Goal: Contribute content

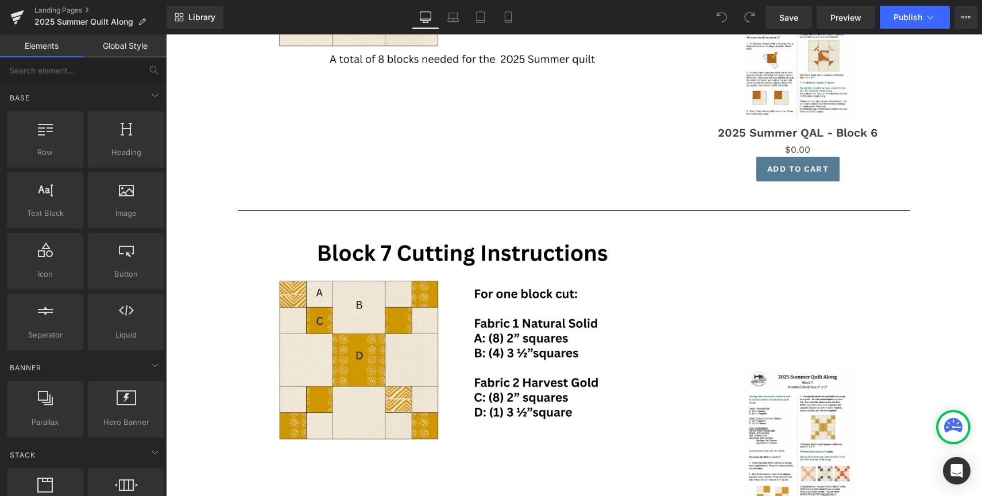
scroll to position [3119, 0]
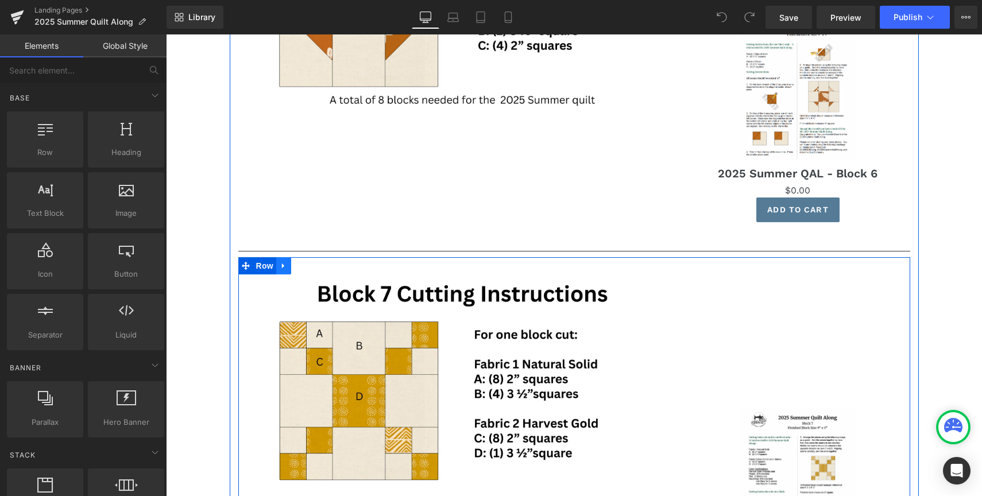
click at [287, 270] on icon at bounding box center [284, 266] width 8 height 9
click at [299, 268] on icon at bounding box center [299, 266] width 8 height 8
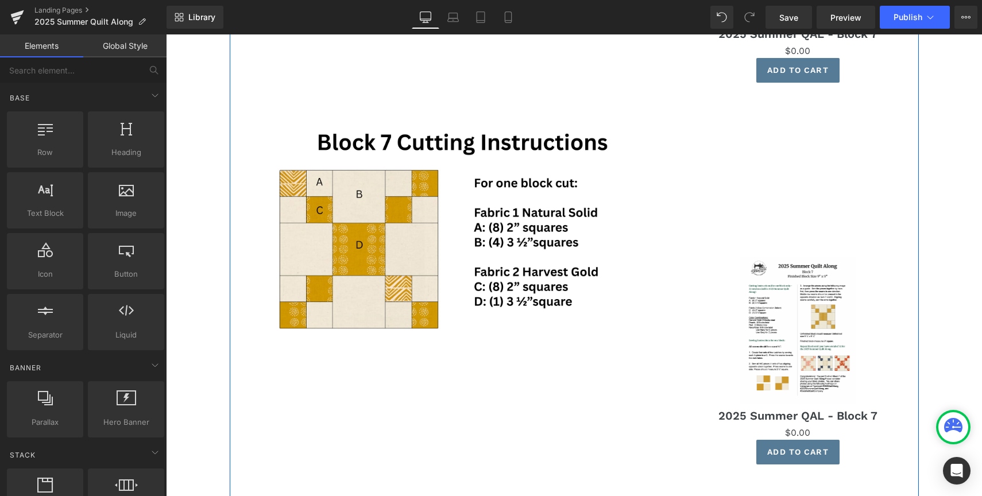
scroll to position [3677, 0]
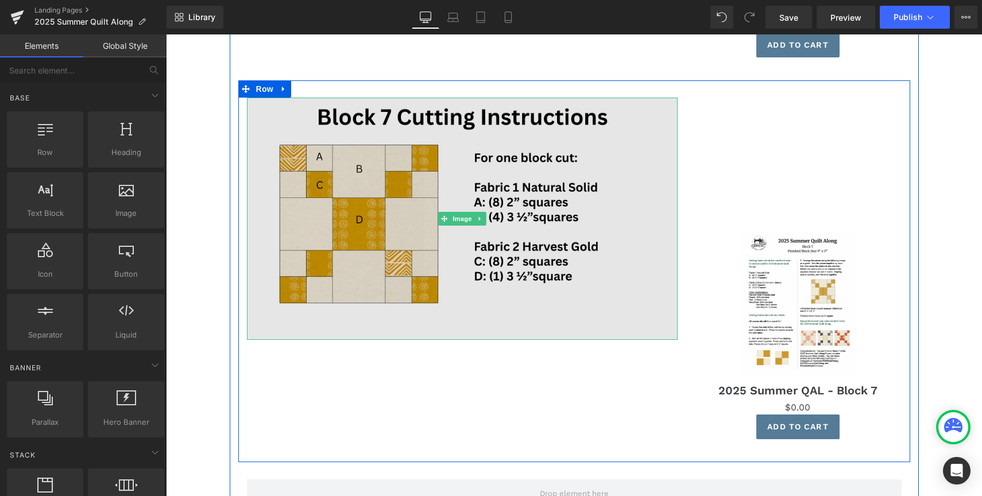
click at [392, 234] on img at bounding box center [462, 219] width 431 height 242
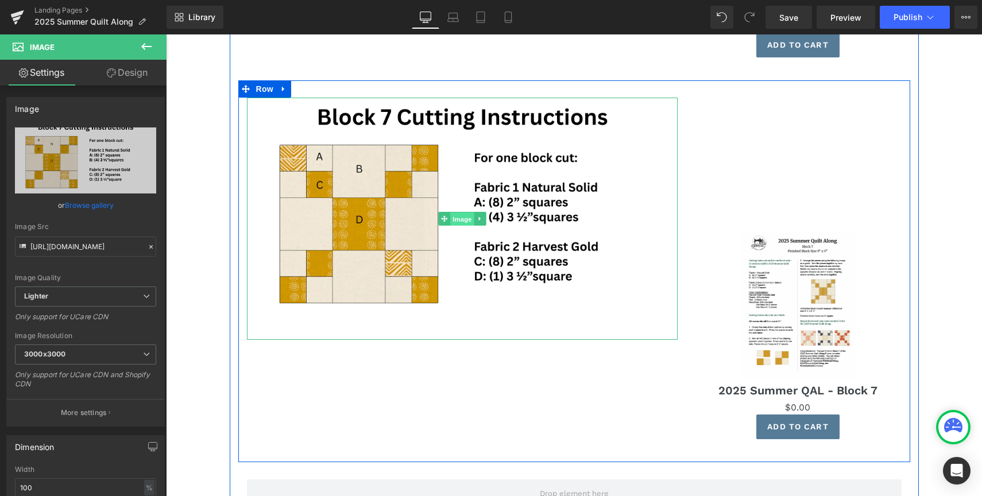
click at [461, 217] on span "Image" at bounding box center [462, 220] width 24 height 14
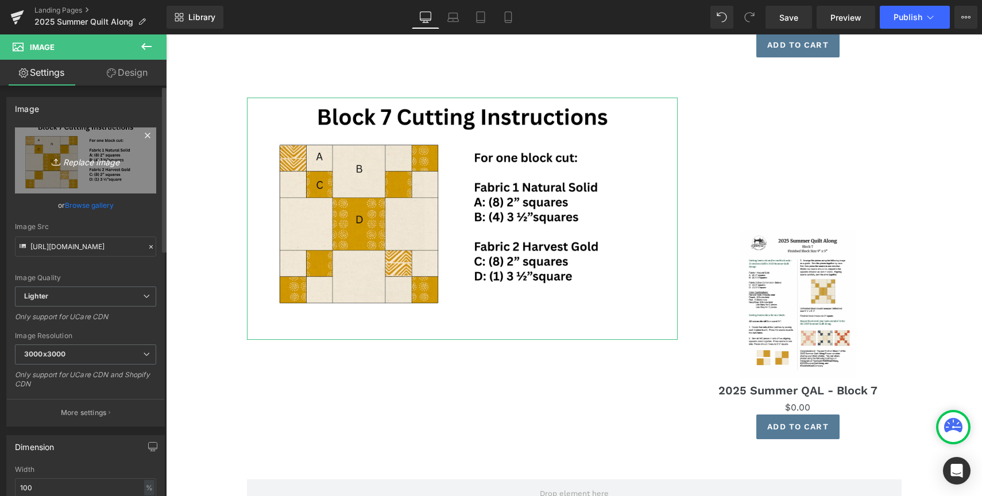
click at [81, 164] on icon "Replace Image" at bounding box center [86, 160] width 92 height 14
type input "C:\fakepath\A-36.png"
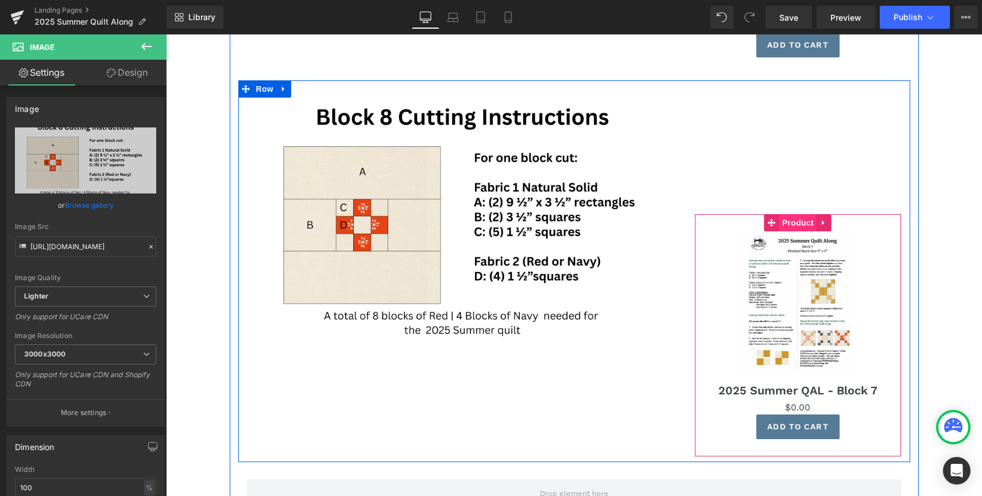
click at [800, 226] on span "Product" at bounding box center [798, 222] width 37 height 17
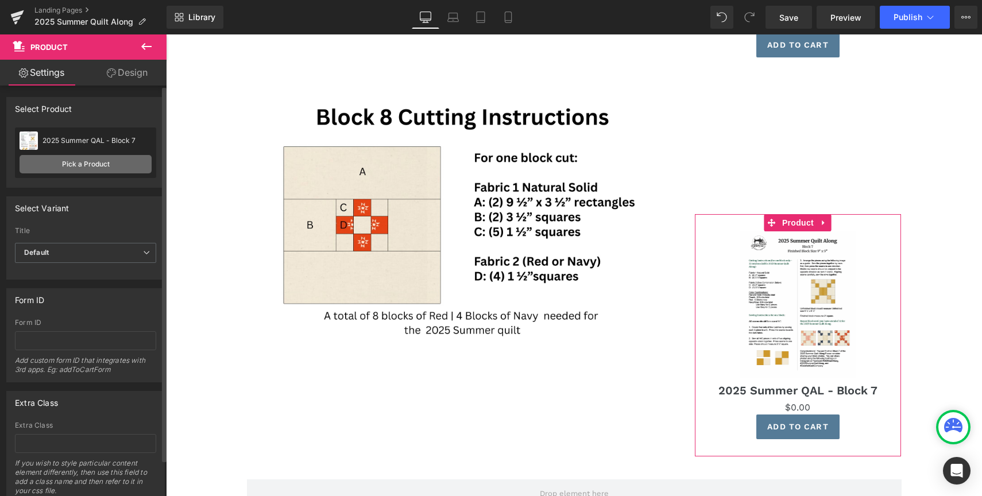
click at [102, 164] on link "Pick a Product" at bounding box center [86, 164] width 132 height 18
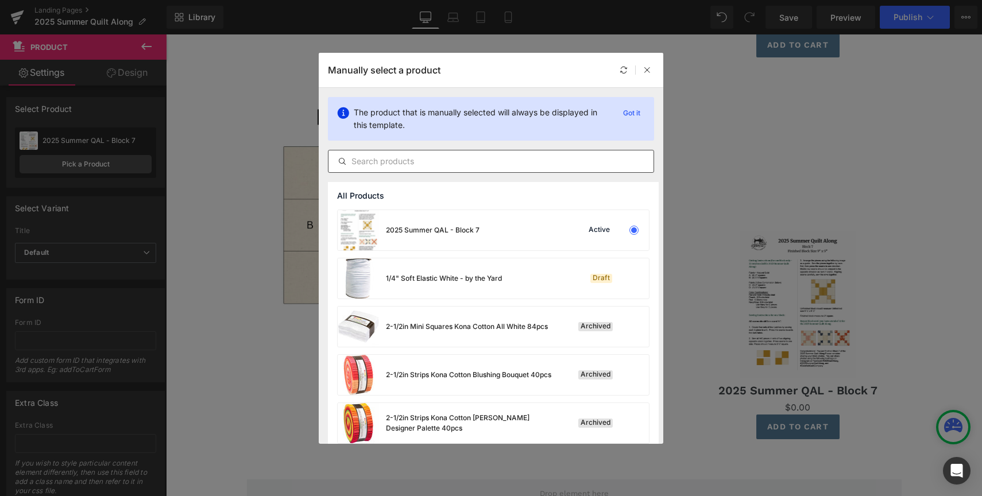
click at [425, 163] on input "text" at bounding box center [491, 162] width 325 height 14
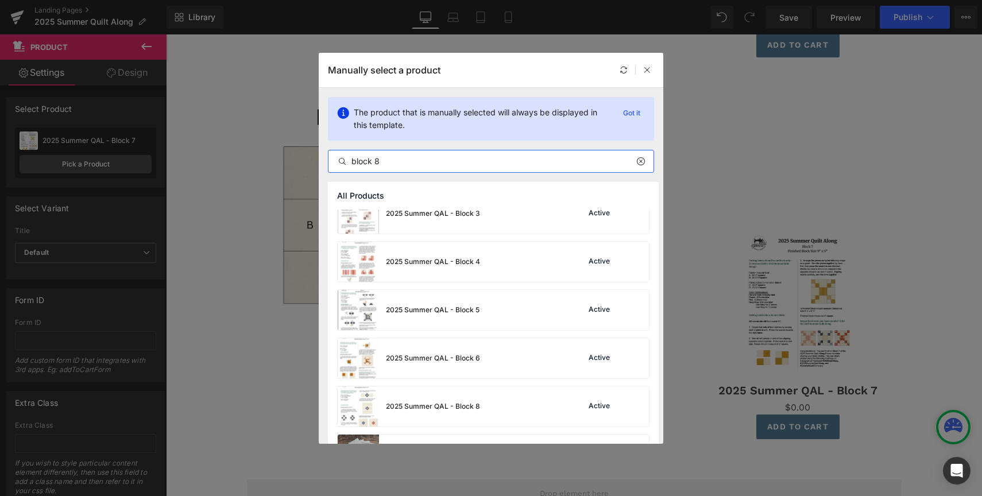
scroll to position [568, 0]
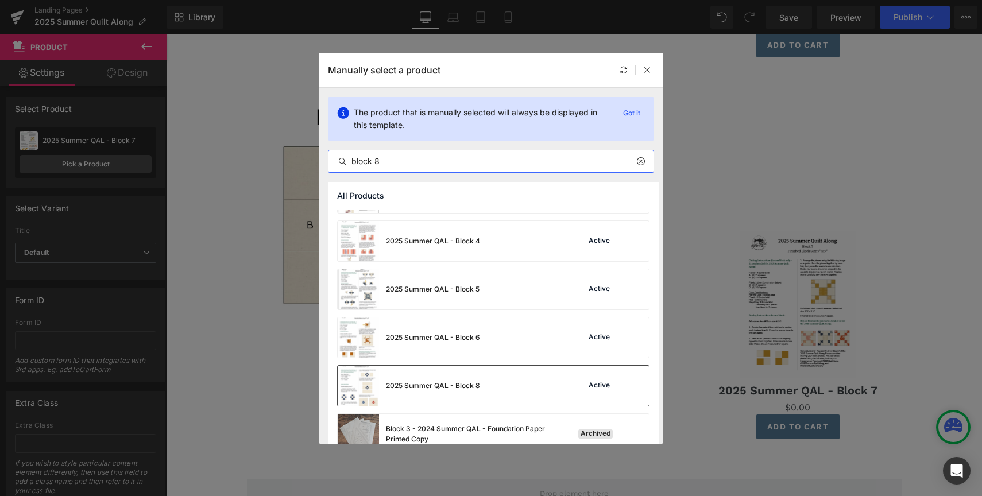
type input "block 8"
click at [440, 385] on div "2025 Summer QAL - Block 8" at bounding box center [433, 386] width 94 height 10
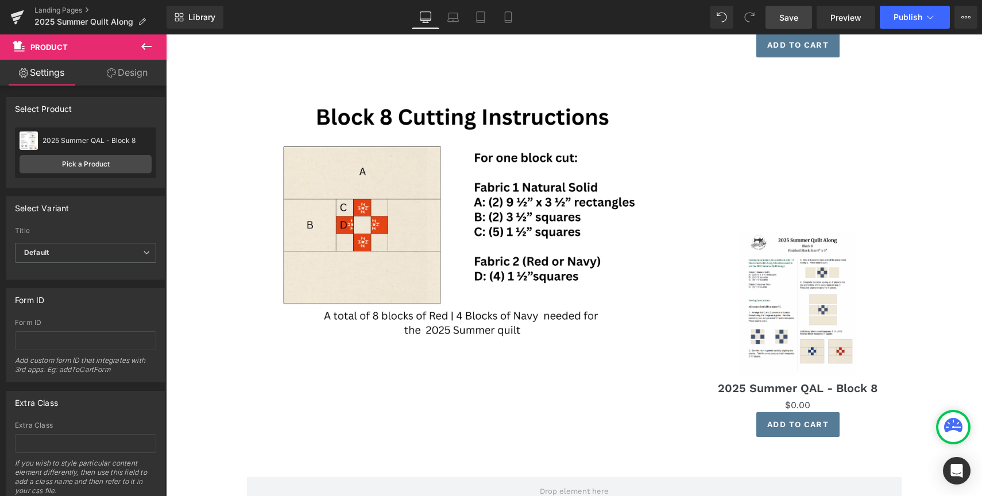
click at [791, 17] on span "Save" at bounding box center [789, 17] width 19 height 12
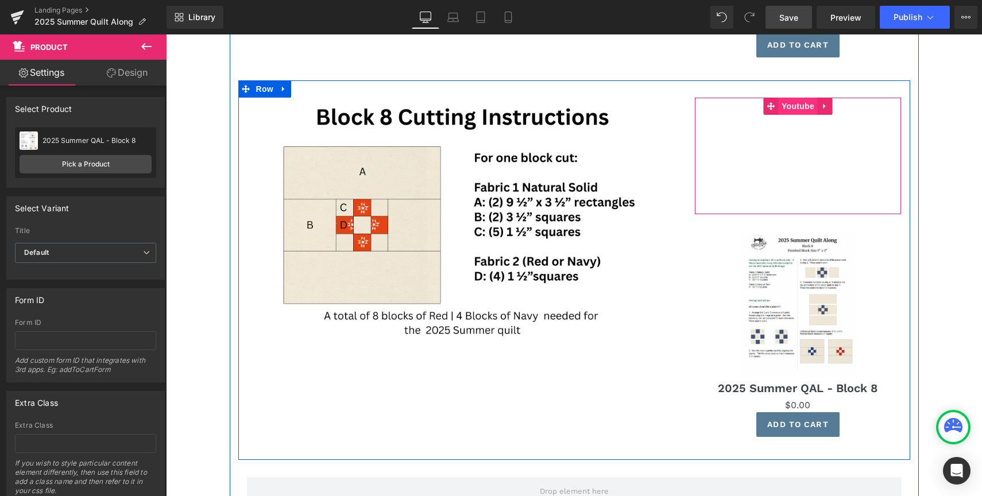
click at [800, 103] on span "Youtube" at bounding box center [798, 106] width 38 height 17
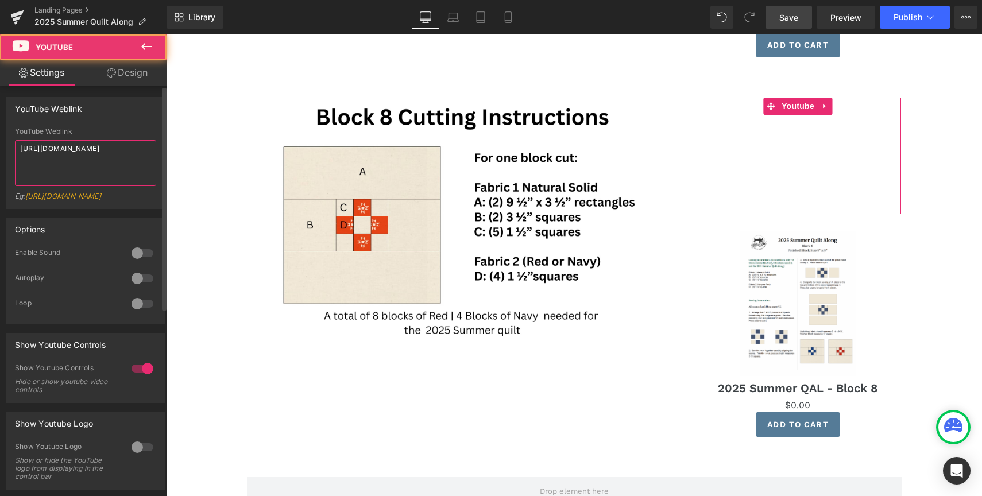
click at [103, 159] on textarea "[URL][DOMAIN_NAME]" at bounding box center [85, 163] width 141 height 46
paste textarea "qIL5TE4WfSA"
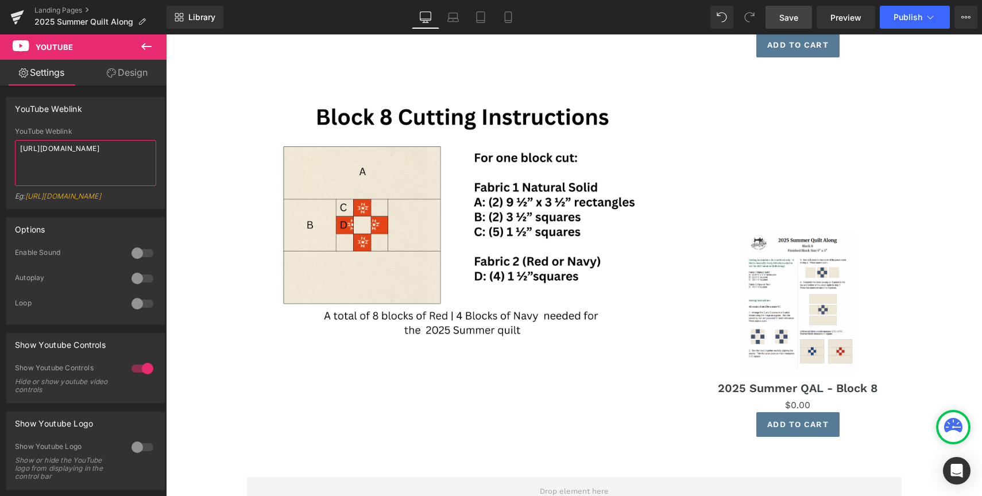
type textarea "[URL][DOMAIN_NAME]"
click at [796, 21] on span "Save" at bounding box center [789, 17] width 19 height 12
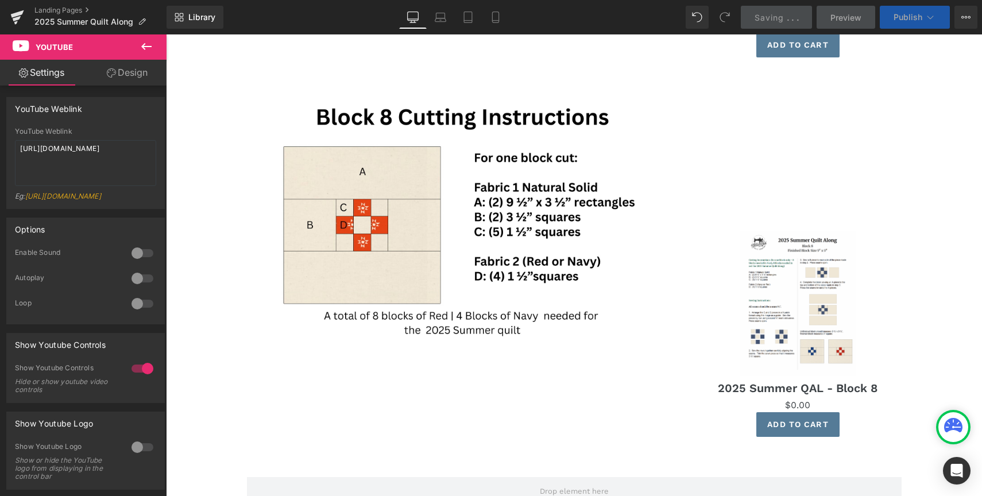
click at [912, 18] on span "Publish" at bounding box center [908, 17] width 29 height 9
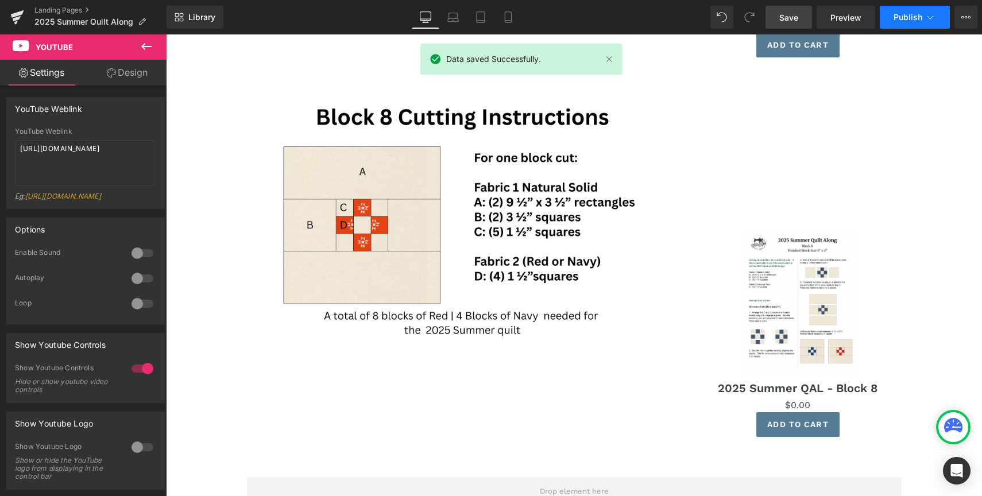
click at [912, 18] on span "Publish" at bounding box center [908, 17] width 29 height 9
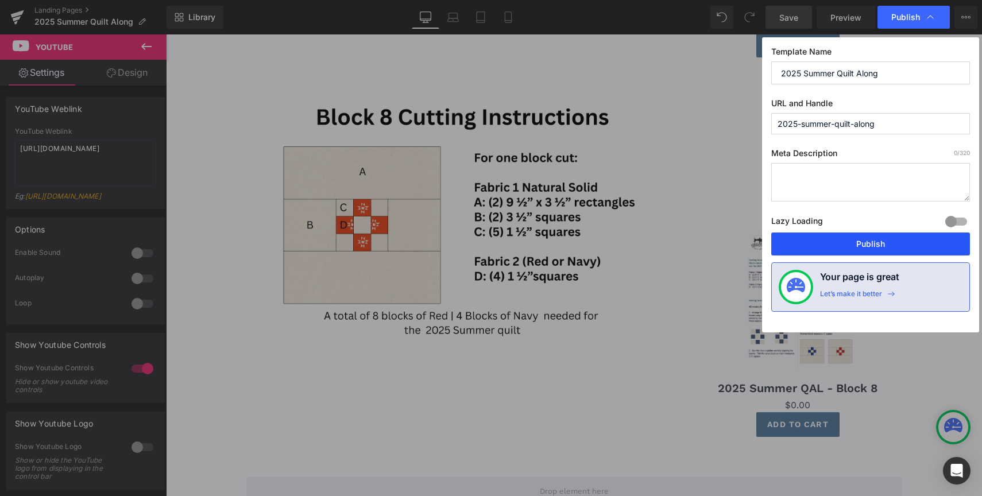
click at [888, 240] on button "Publish" at bounding box center [871, 244] width 199 height 23
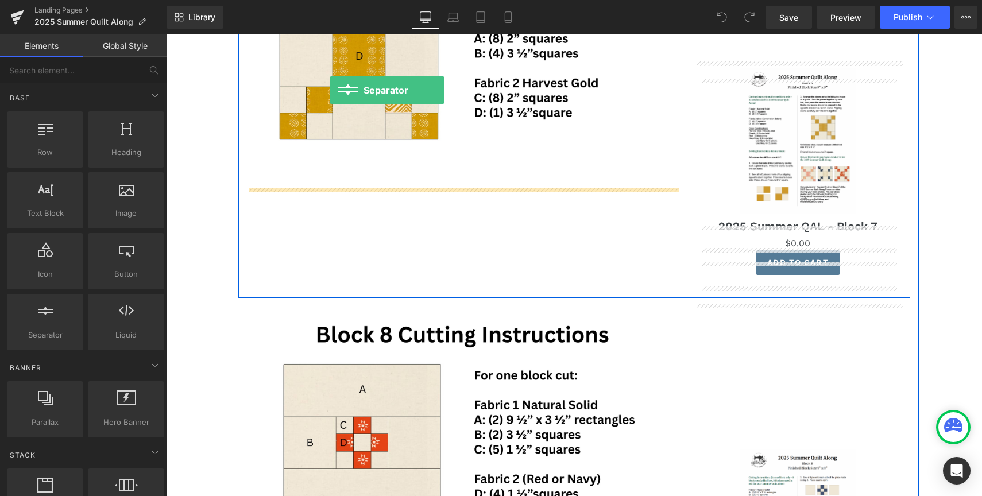
scroll to position [3448, 0]
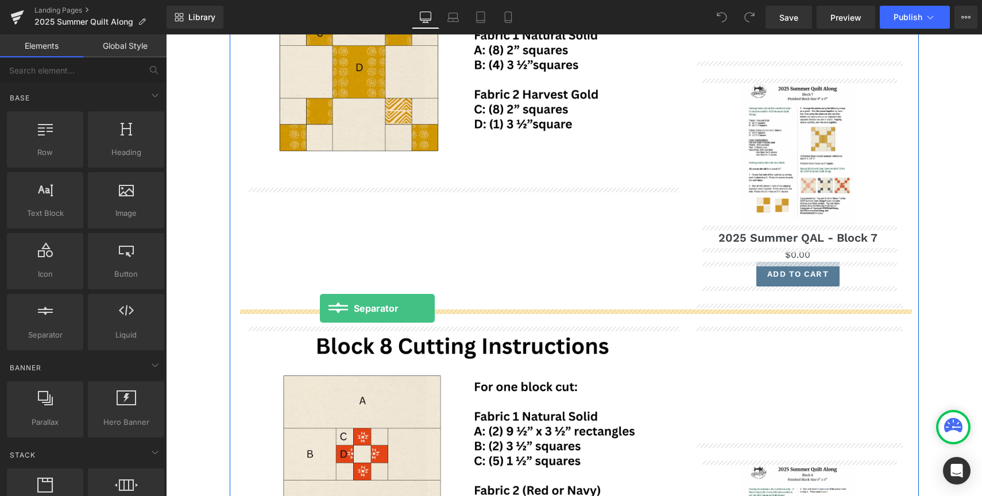
drag, startPoint x: 210, startPoint y: 360, endPoint x: 320, endPoint y: 308, distance: 121.1
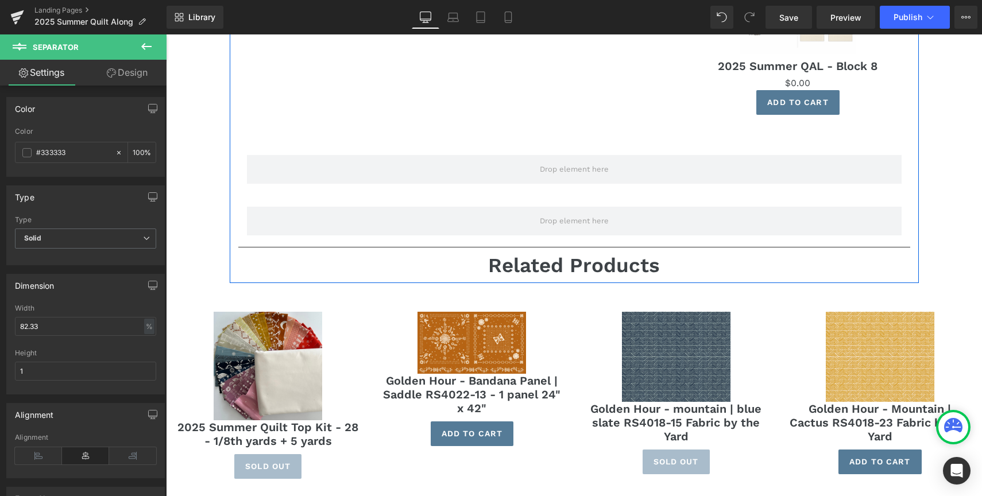
scroll to position [4014, 0]
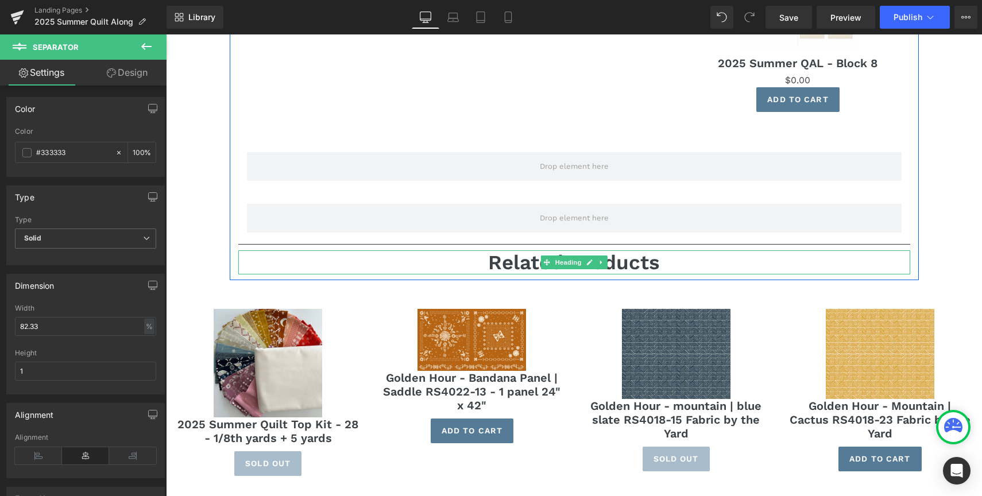
click at [365, 257] on h1 "Related Products" at bounding box center [574, 262] width 672 height 24
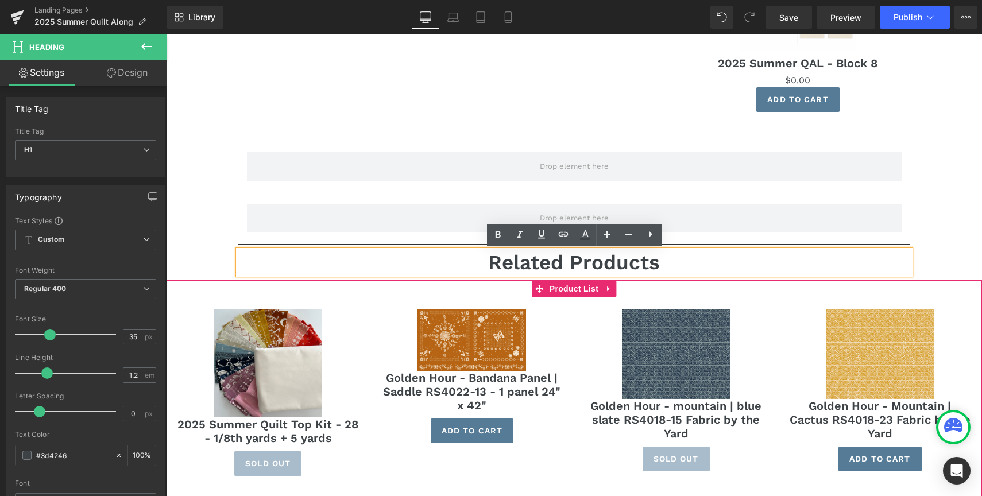
click at [332, 299] on div "Sale Off (P) Image 2025 Summer Quilt Top Kit - 28 - 1/8th yards + 5 yards (P) T…" at bounding box center [268, 393] width 204 height 190
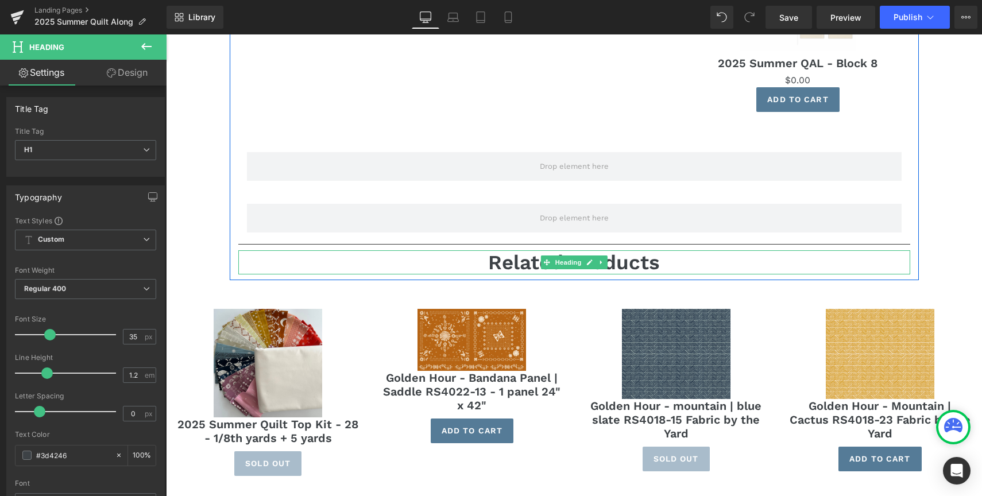
click at [421, 259] on h1 "Related Products" at bounding box center [574, 262] width 672 height 24
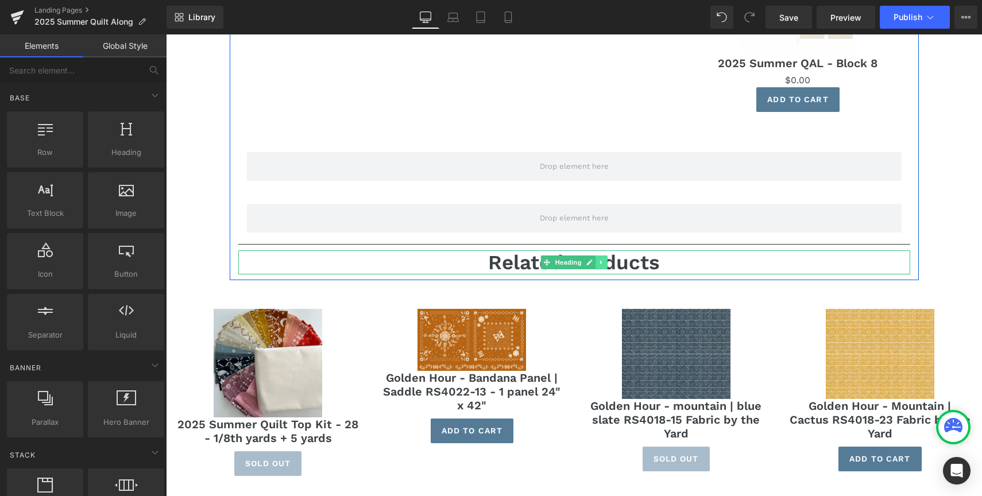
click at [603, 259] on icon at bounding box center [602, 262] width 6 height 7
click at [604, 259] on link at bounding box center [607, 263] width 12 height 14
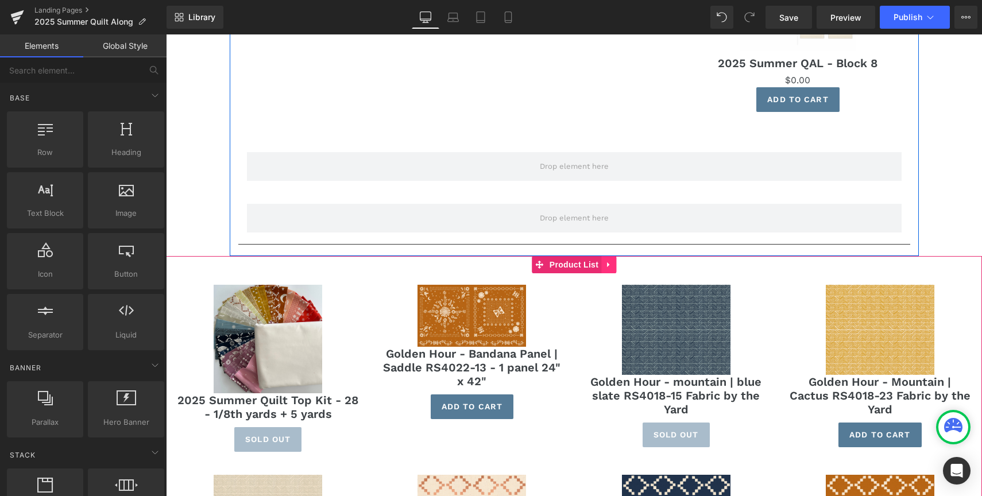
click at [611, 263] on icon at bounding box center [609, 264] width 8 height 9
click at [616, 264] on icon at bounding box center [616, 265] width 8 height 8
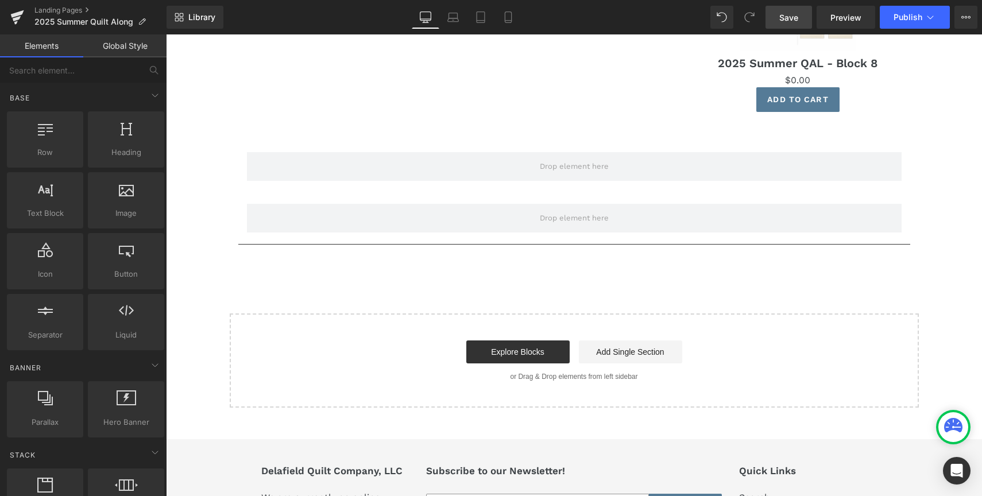
click at [788, 12] on span "Save" at bounding box center [789, 17] width 19 height 12
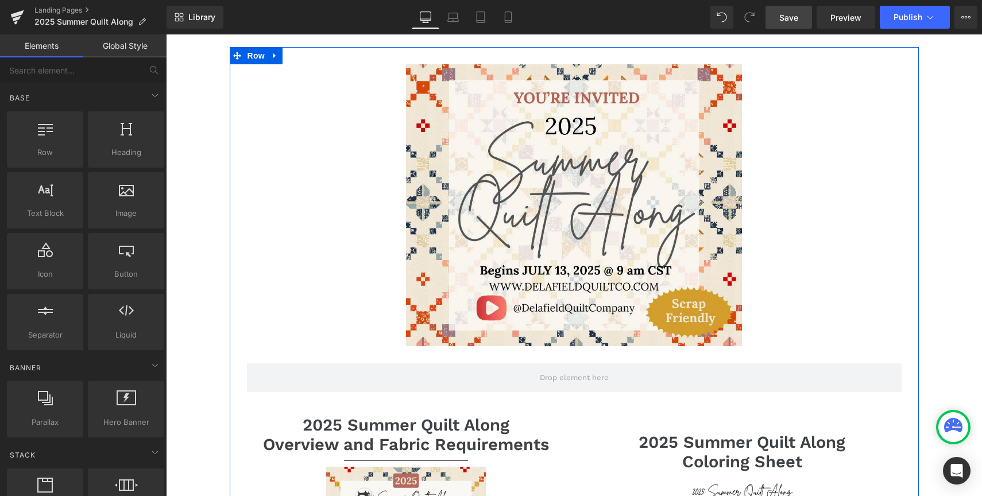
scroll to position [0, 0]
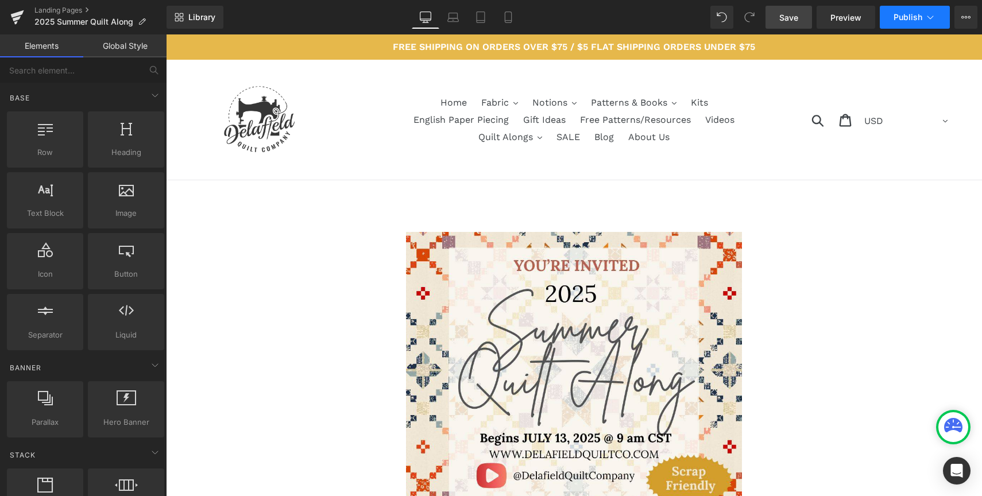
click at [901, 18] on span "Publish" at bounding box center [908, 17] width 29 height 9
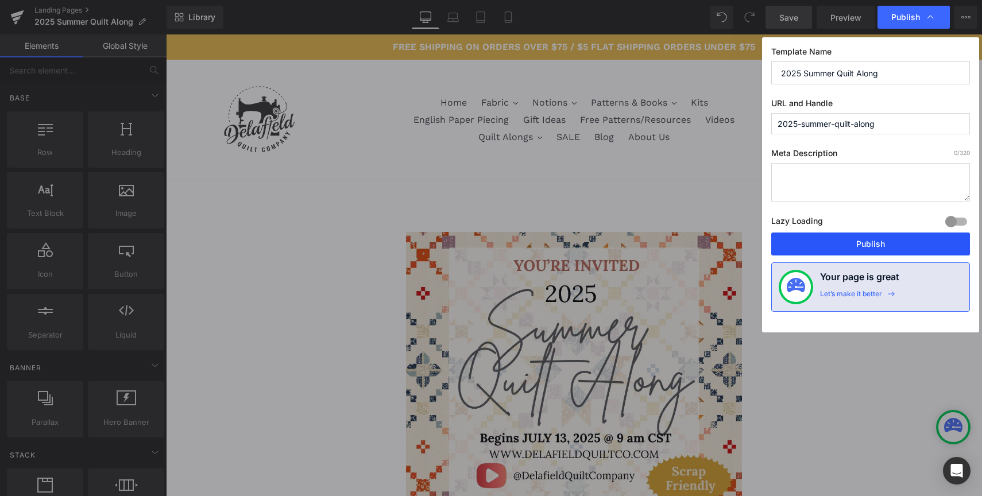
click at [854, 246] on button "Publish" at bounding box center [871, 244] width 199 height 23
